Goal: Navigation & Orientation: Find specific page/section

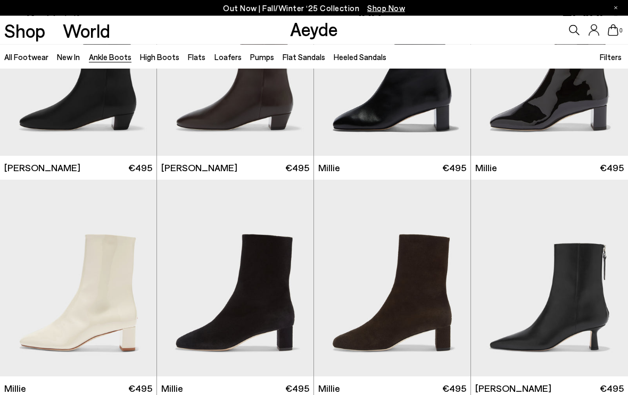
scroll to position [1655, 0]
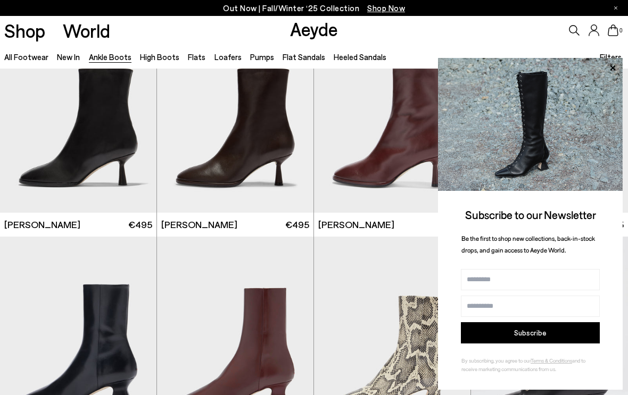
scroll to position [4026, 0]
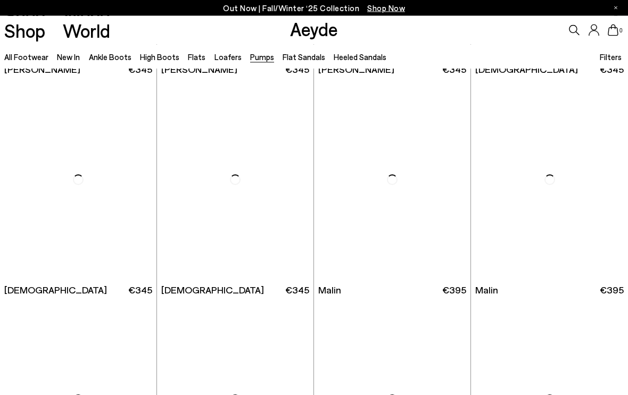
scroll to position [1312, 0]
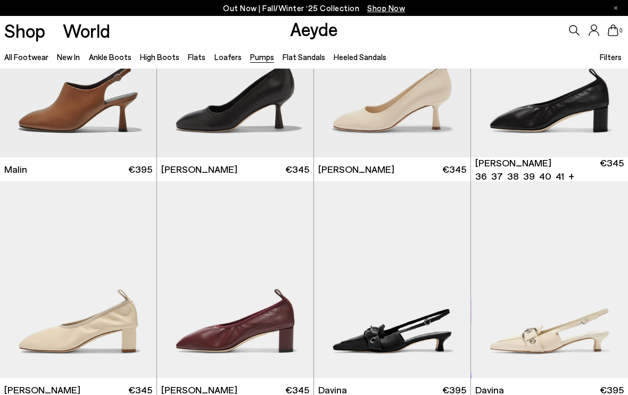
scroll to position [1607, 0]
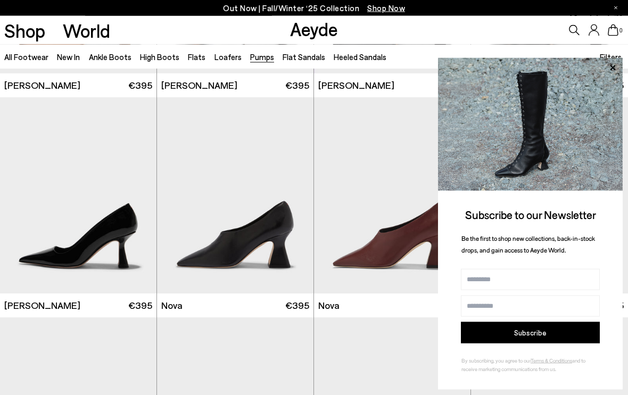
scroll to position [3504, 0]
